Goal: Task Accomplishment & Management: Use online tool/utility

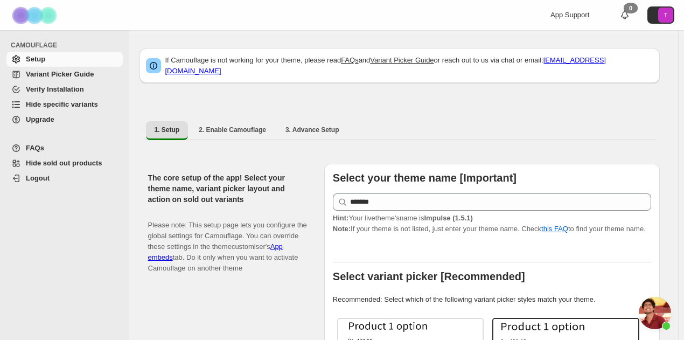
scroll to position [123, 0]
click at [46, 102] on span "Hide specific variants" at bounding box center [62, 104] width 72 height 8
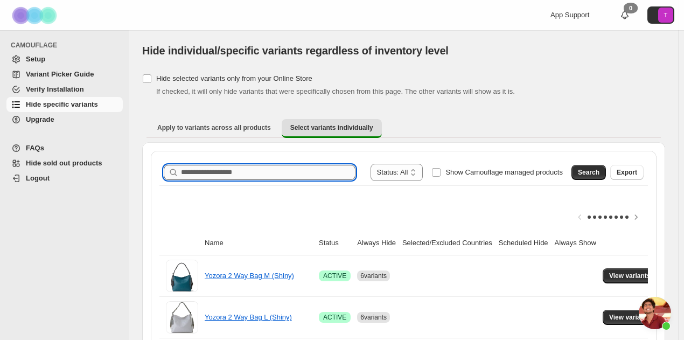
click at [222, 170] on input "Search product name" at bounding box center [268, 172] width 175 height 15
type input "****"
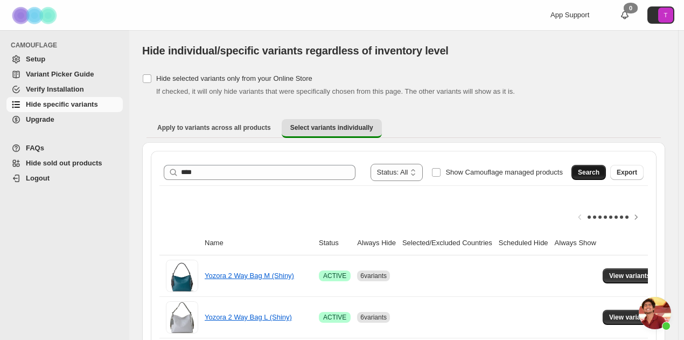
click at [596, 171] on span "Search" at bounding box center [589, 172] width 22 height 9
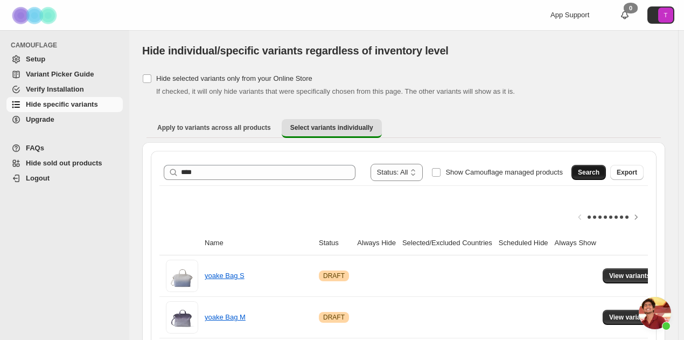
click at [596, 171] on span "Search" at bounding box center [589, 172] width 22 height 9
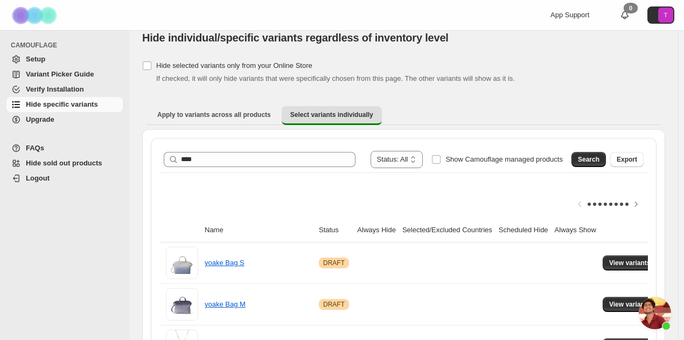
scroll to position [0, 0]
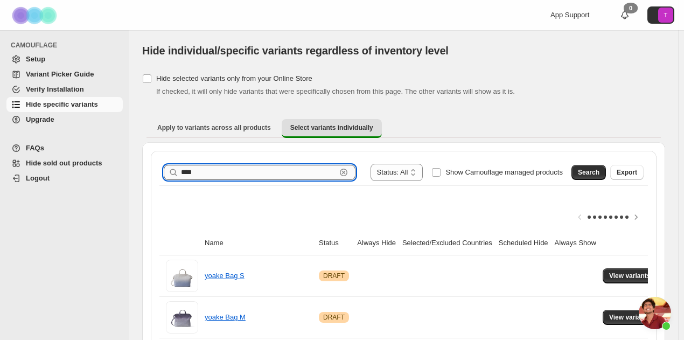
click at [263, 176] on input "****" at bounding box center [258, 172] width 155 height 15
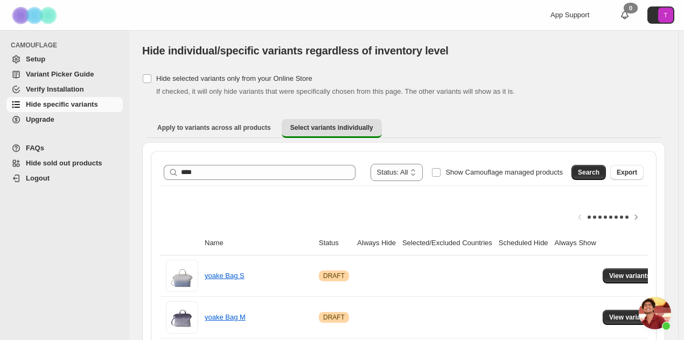
click at [95, 91] on span "Verify Installation" at bounding box center [73, 89] width 95 height 11
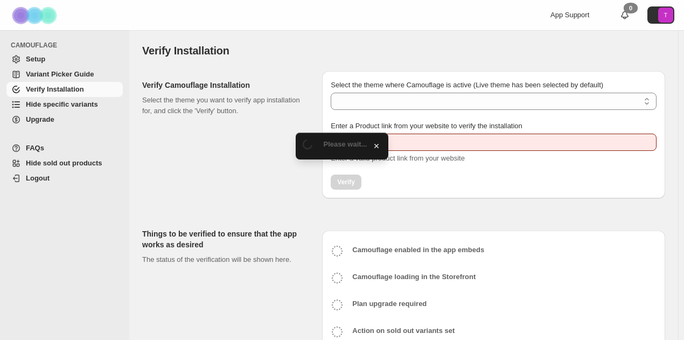
click at [77, 99] on link "Hide specific variants" at bounding box center [64, 104] width 116 height 15
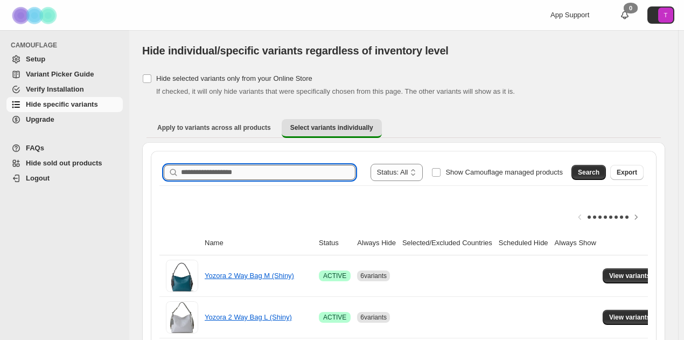
click at [237, 174] on input "Search product name" at bounding box center [268, 172] width 175 height 15
type input "****"
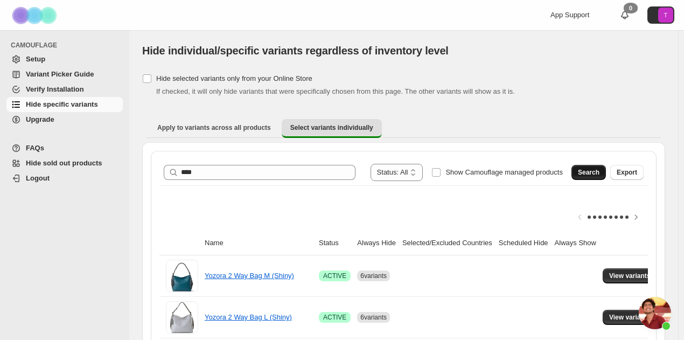
click at [590, 169] on span "Search" at bounding box center [589, 172] width 22 height 9
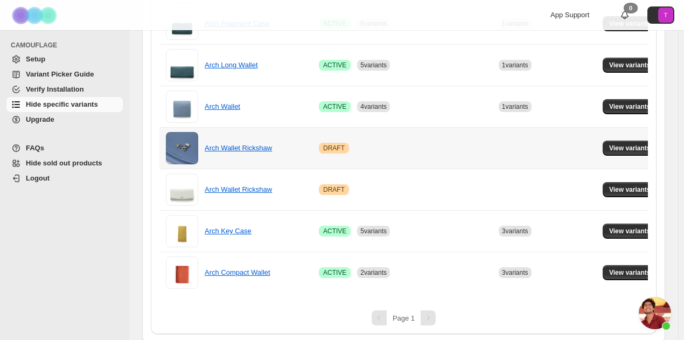
scroll to position [509, 0]
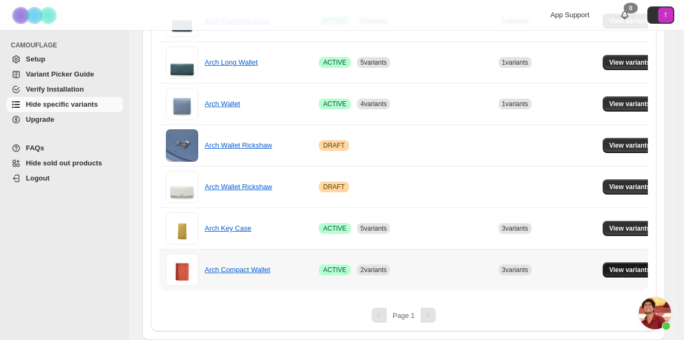
click at [644, 266] on span "View variants" at bounding box center [630, 270] width 41 height 9
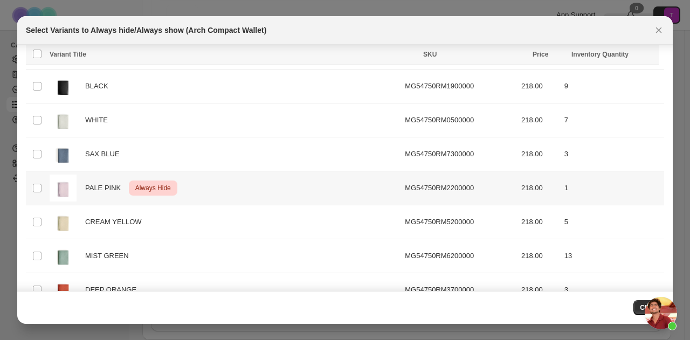
scroll to position [217, 0]
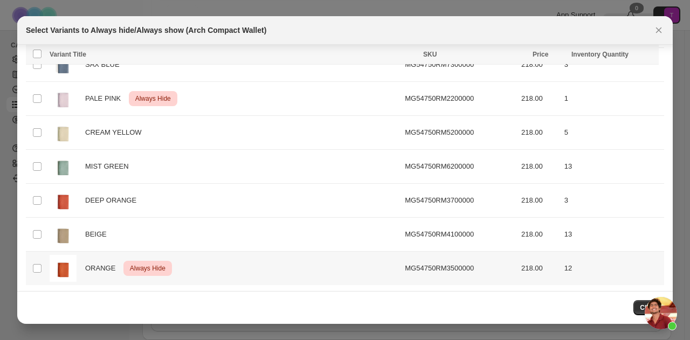
click at [43, 264] on td "Select product variant" at bounding box center [36, 269] width 20 height 34
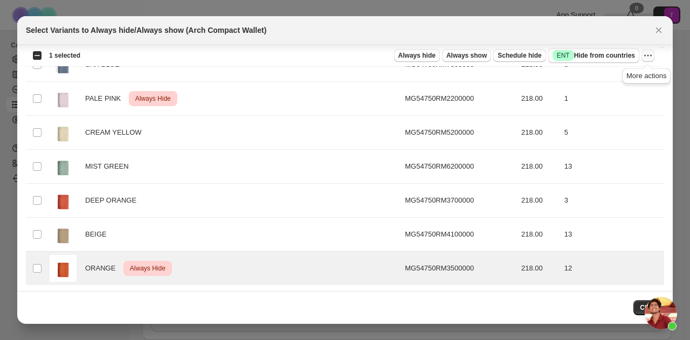
click at [649, 56] on icon "More actions" at bounding box center [647, 55] width 11 height 11
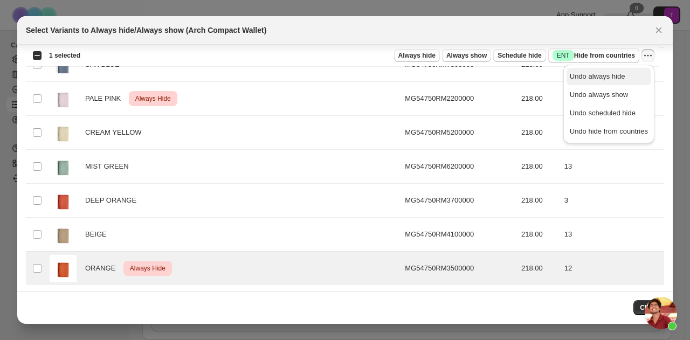
click at [575, 77] on span "Undo always hide" at bounding box center [598, 76] width 56 height 8
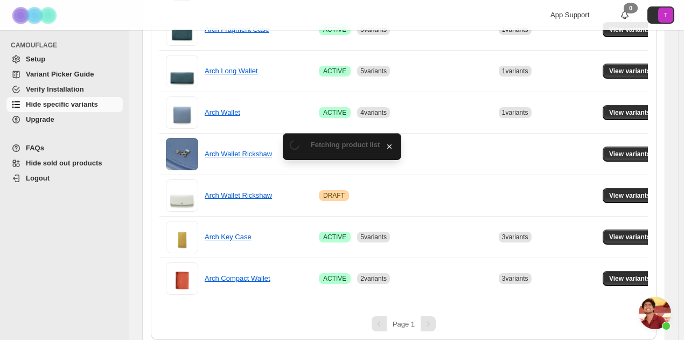
scroll to position [509, 0]
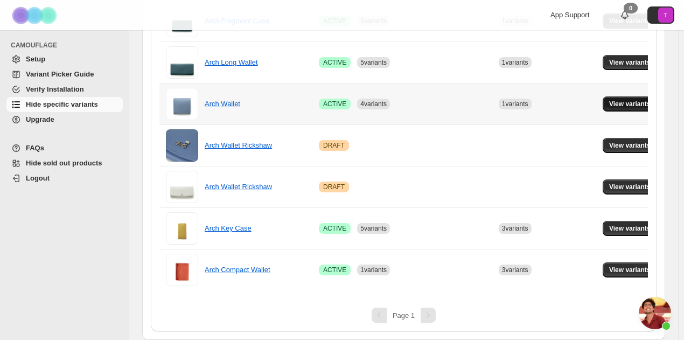
click at [632, 100] on span "View variants" at bounding box center [630, 104] width 41 height 9
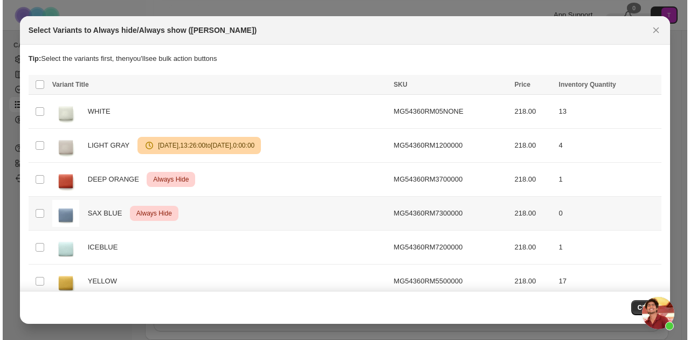
scroll to position [0, 0]
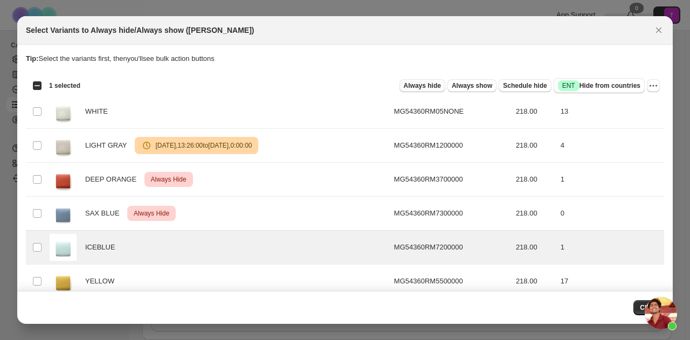
click at [425, 86] on span "Always hide" at bounding box center [422, 85] width 37 height 9
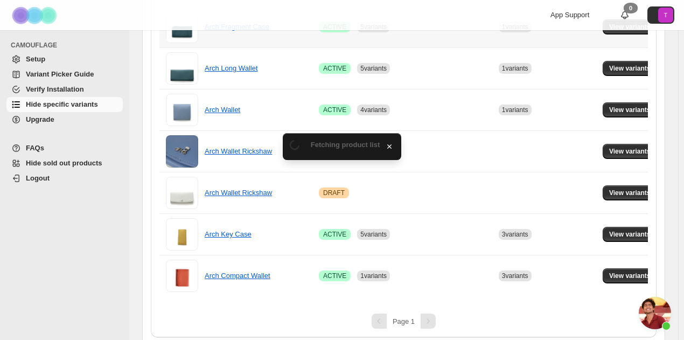
scroll to position [509, 0]
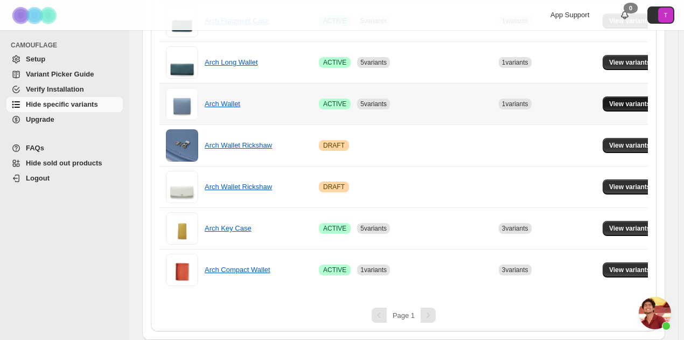
click at [647, 100] on span "View variants" at bounding box center [630, 104] width 41 height 9
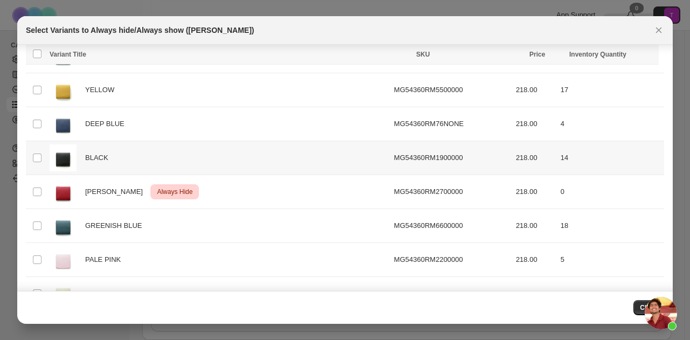
scroll to position [318, 0]
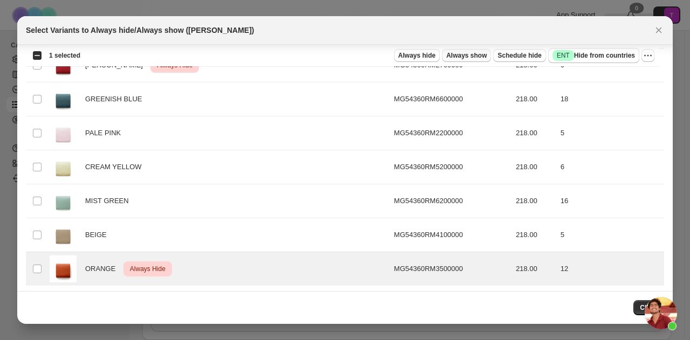
click at [464, 52] on span "Always show" at bounding box center [466, 55] width 40 height 9
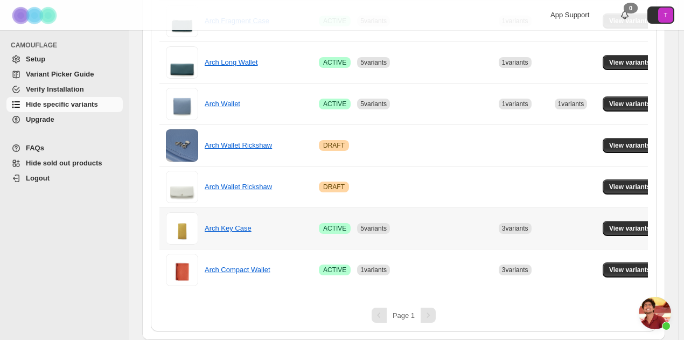
scroll to position [509, 0]
click at [645, 100] on span "View variants" at bounding box center [630, 104] width 41 height 9
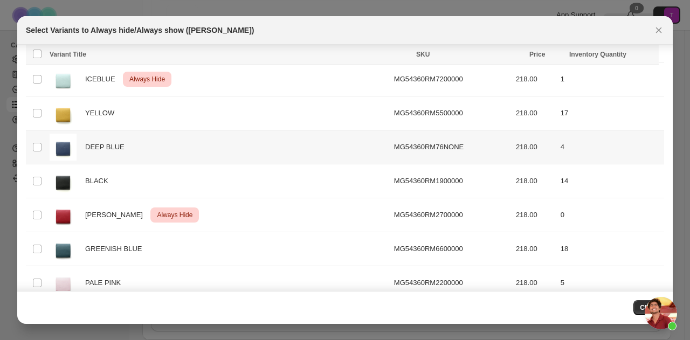
scroll to position [318, 0]
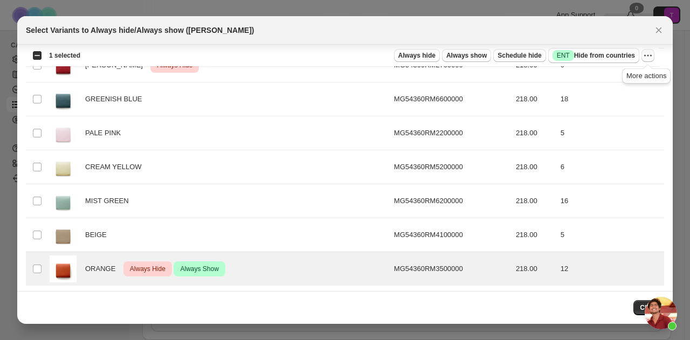
click at [645, 54] on icon "More actions" at bounding box center [647, 55] width 11 height 11
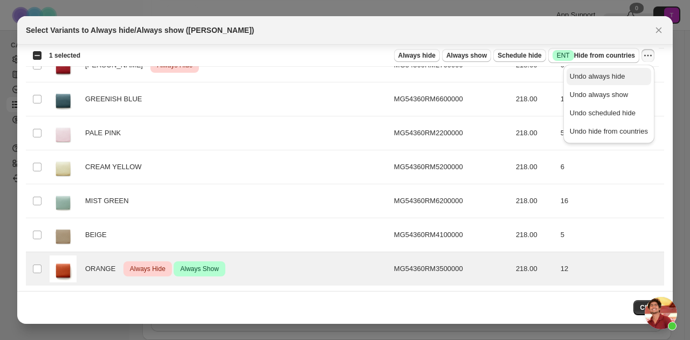
click at [572, 81] on span "Undo always hide" at bounding box center [609, 76] width 78 height 11
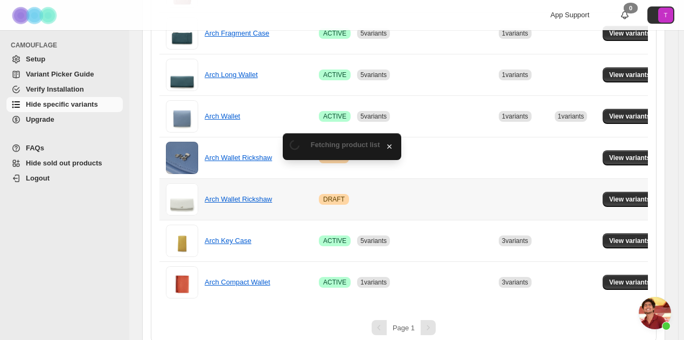
scroll to position [509, 0]
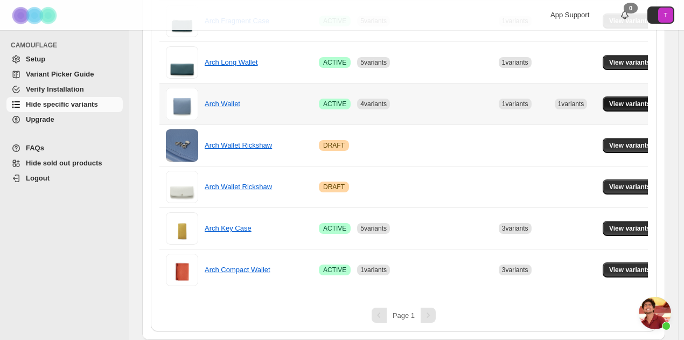
click at [629, 100] on span "View variants" at bounding box center [630, 104] width 41 height 9
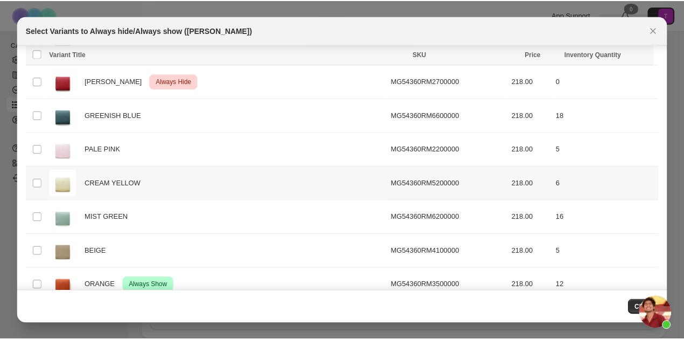
scroll to position [318, 0]
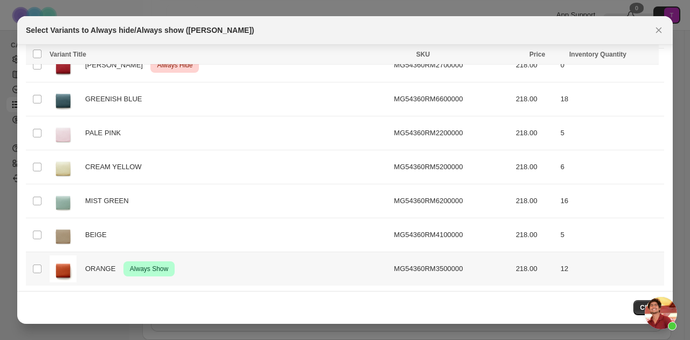
click at [45, 264] on td "Select product variant" at bounding box center [36, 269] width 20 height 34
click at [43, 266] on td "Select product variant" at bounding box center [36, 269] width 20 height 34
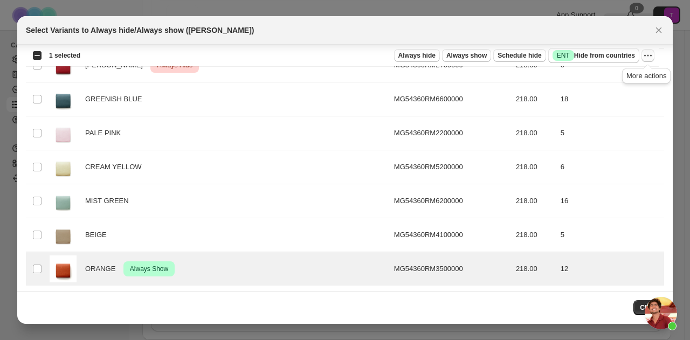
click at [646, 56] on icon "More actions" at bounding box center [647, 55] width 11 height 11
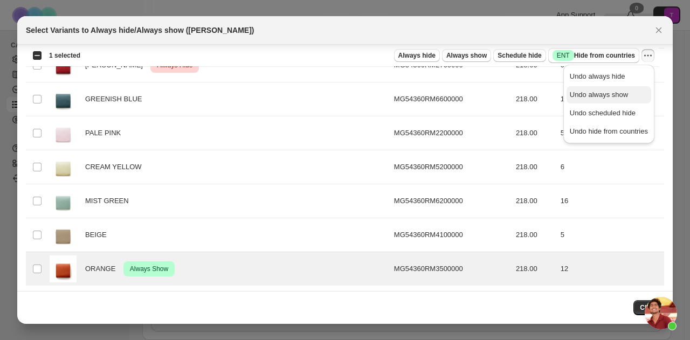
click at [625, 95] on span "Undo always show" at bounding box center [609, 94] width 78 height 11
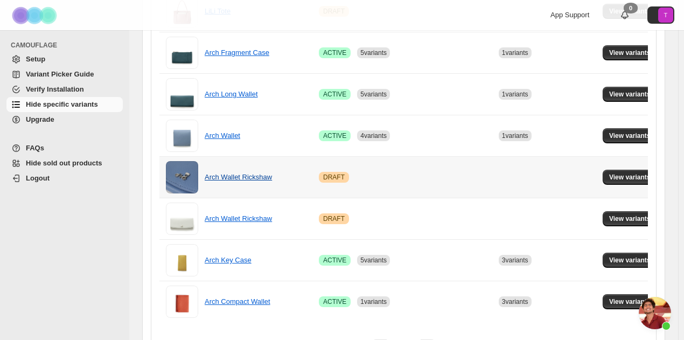
scroll to position [455, 0]
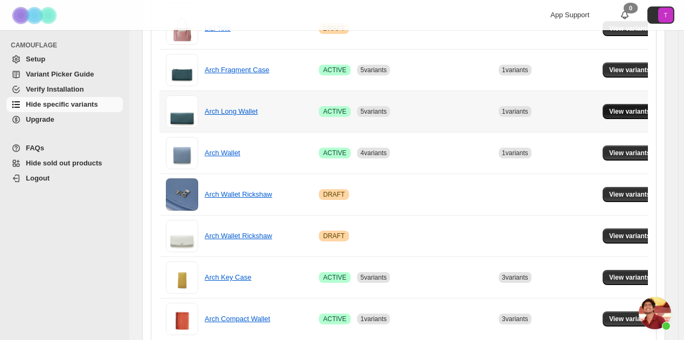
click at [626, 107] on span "View variants" at bounding box center [630, 111] width 41 height 9
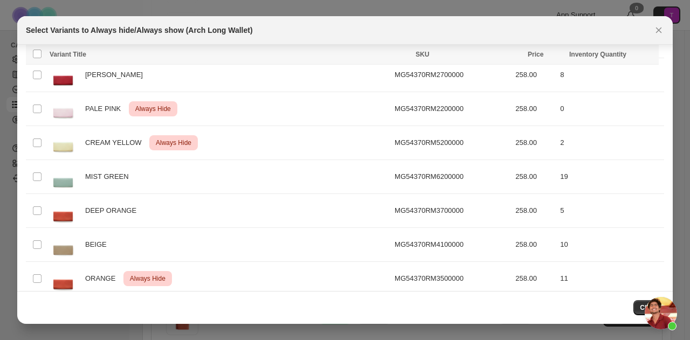
scroll to position [318, 0]
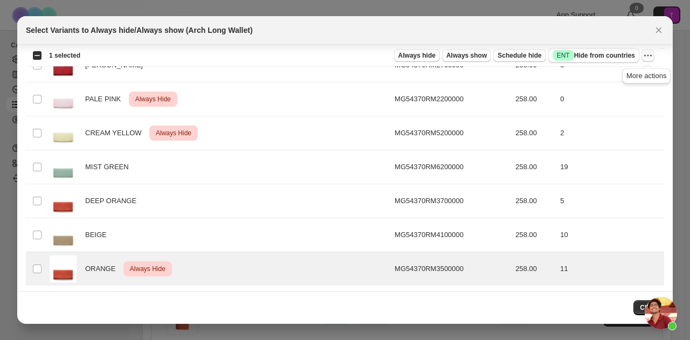
click at [647, 56] on icon "More actions" at bounding box center [647, 55] width 11 height 11
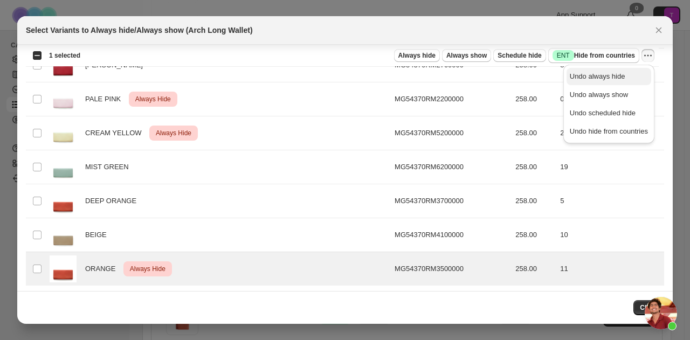
click at [605, 79] on span "Undo always hide" at bounding box center [598, 76] width 56 height 8
click at [605, 79] on td "8" at bounding box center [610, 66] width 107 height 34
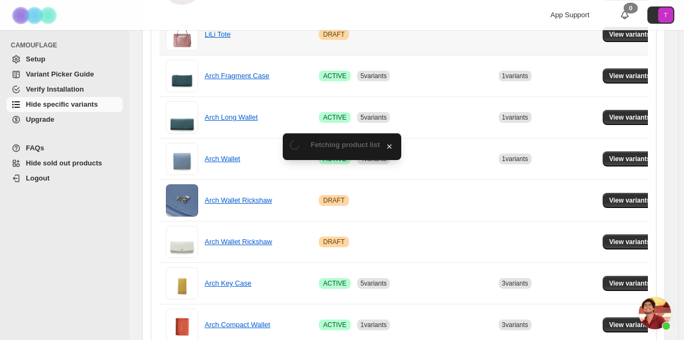
scroll to position [455, 0]
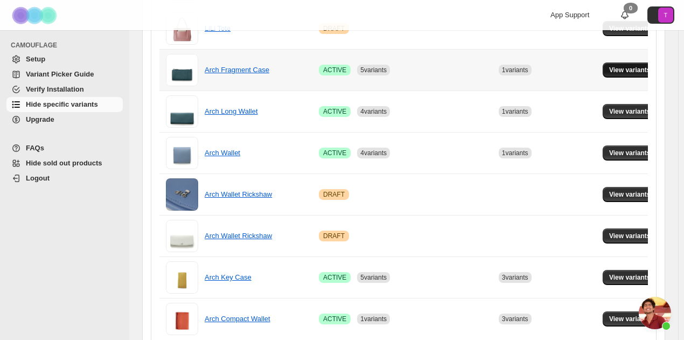
click at [645, 73] on button "View variants" at bounding box center [630, 70] width 54 height 15
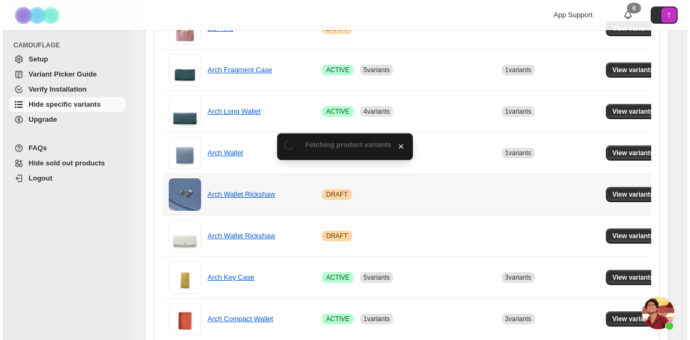
scroll to position [0, 0]
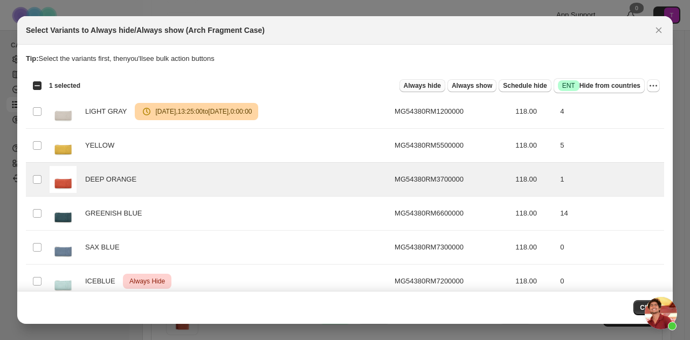
click at [426, 84] on span "Always hide" at bounding box center [422, 85] width 37 height 9
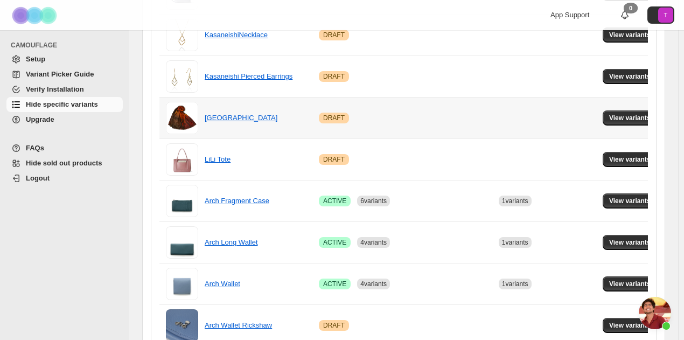
scroll to position [401, 0]
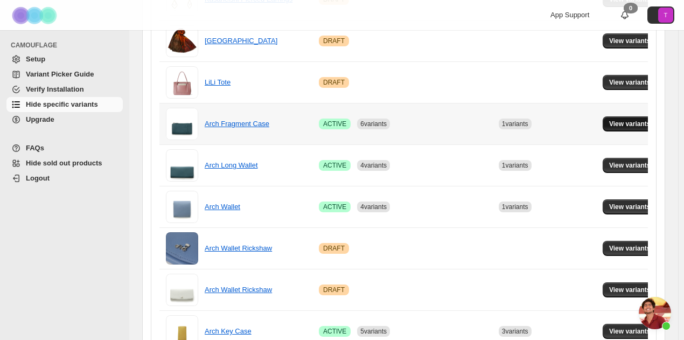
click at [641, 122] on span "View variants" at bounding box center [630, 124] width 41 height 9
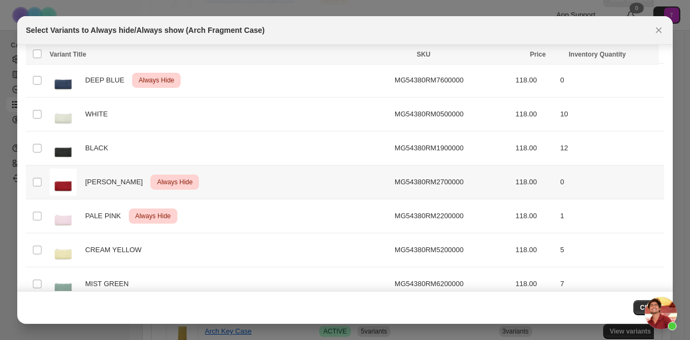
scroll to position [318, 0]
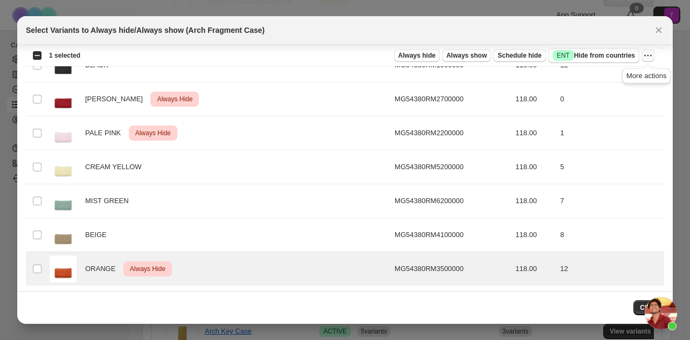
click at [644, 58] on icon "More actions" at bounding box center [647, 55] width 11 height 11
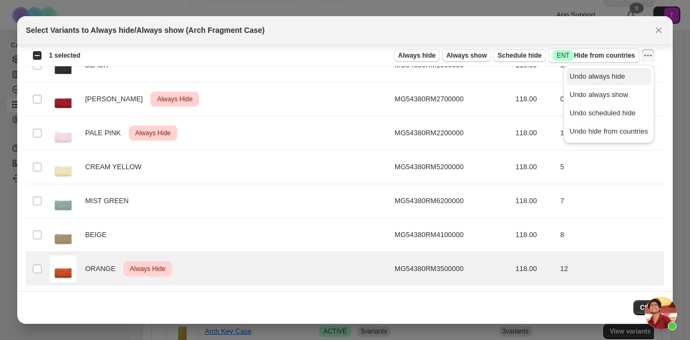
click at [615, 81] on span "Undo always hide" at bounding box center [609, 76] width 78 height 11
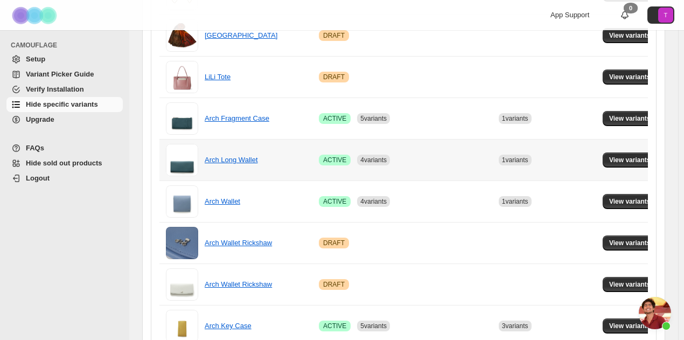
scroll to position [509, 0]
